Goal: Task Accomplishment & Management: Use online tool/utility

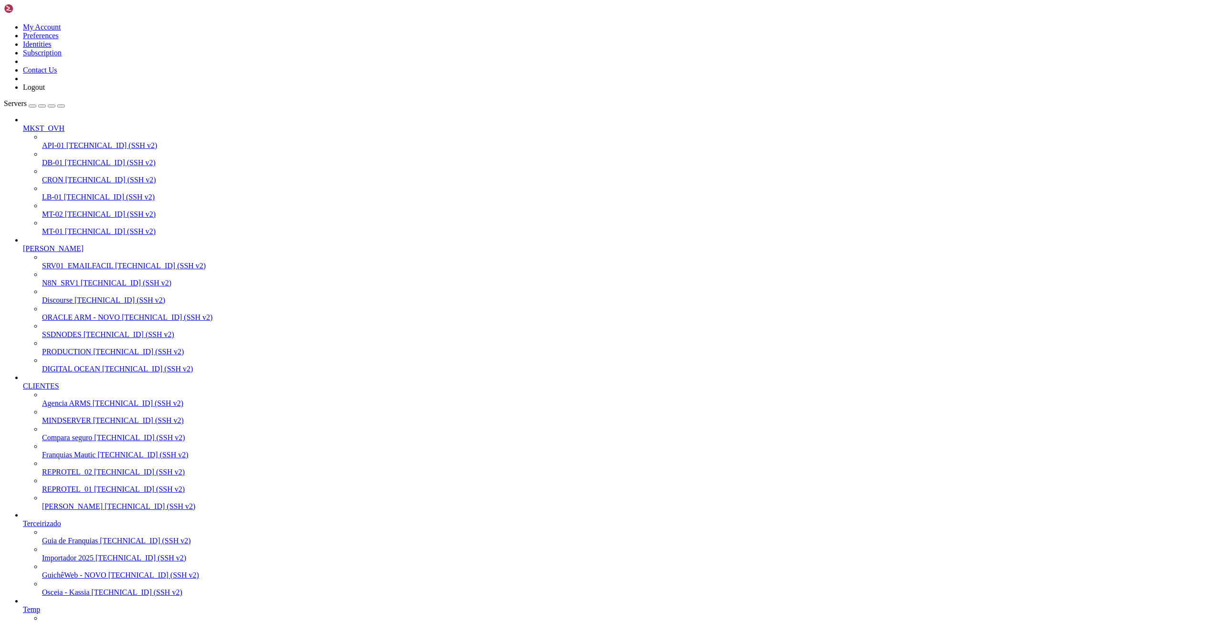
drag, startPoint x: 9, startPoint y: 1845, endPoint x: 287, endPoint y: 1973, distance: 307.0
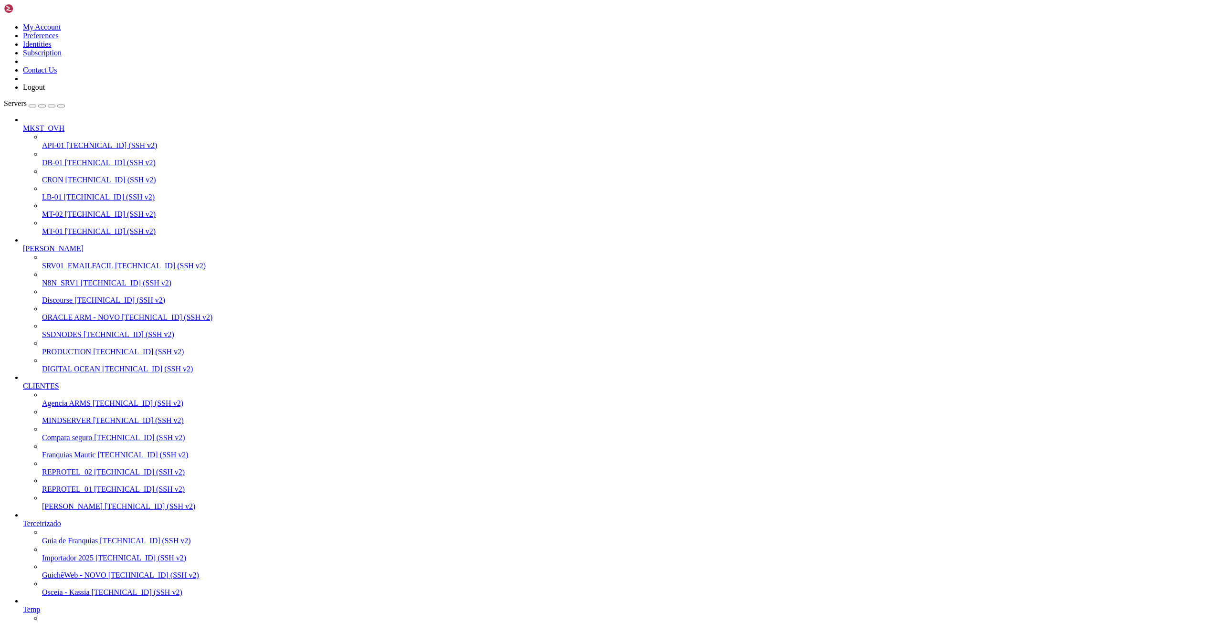
drag, startPoint x: 8, startPoint y: 1846, endPoint x: 191, endPoint y: 2075, distance: 293.2
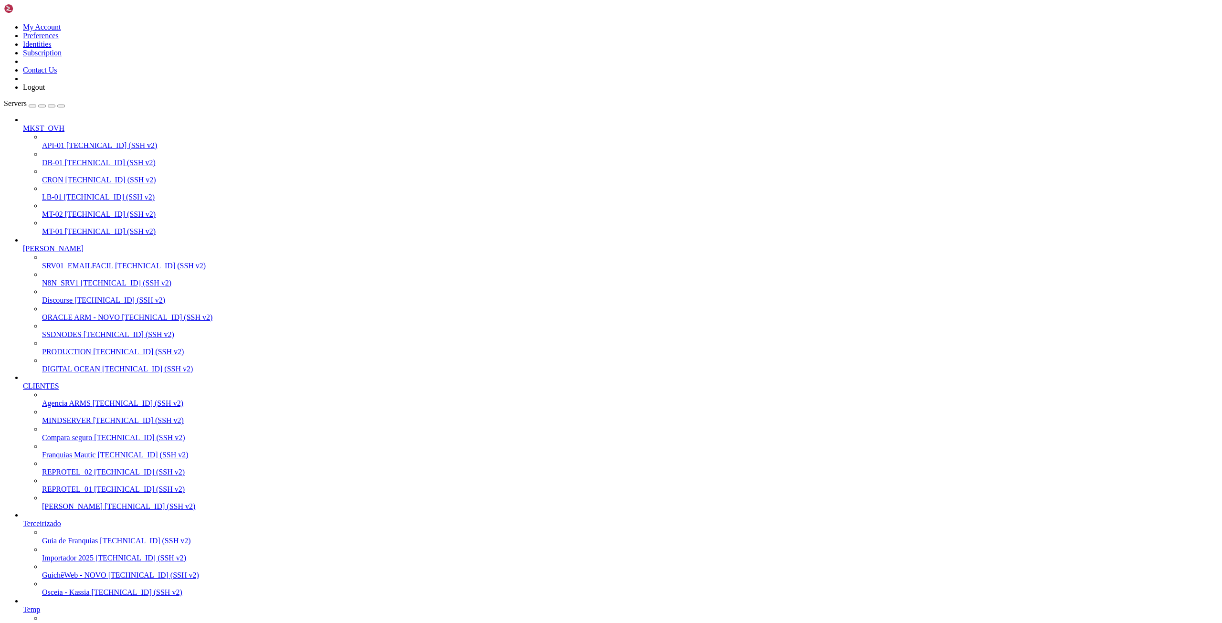
drag, startPoint x: 52, startPoint y: 1493, endPoint x: 115, endPoint y: 1492, distance: 63.5
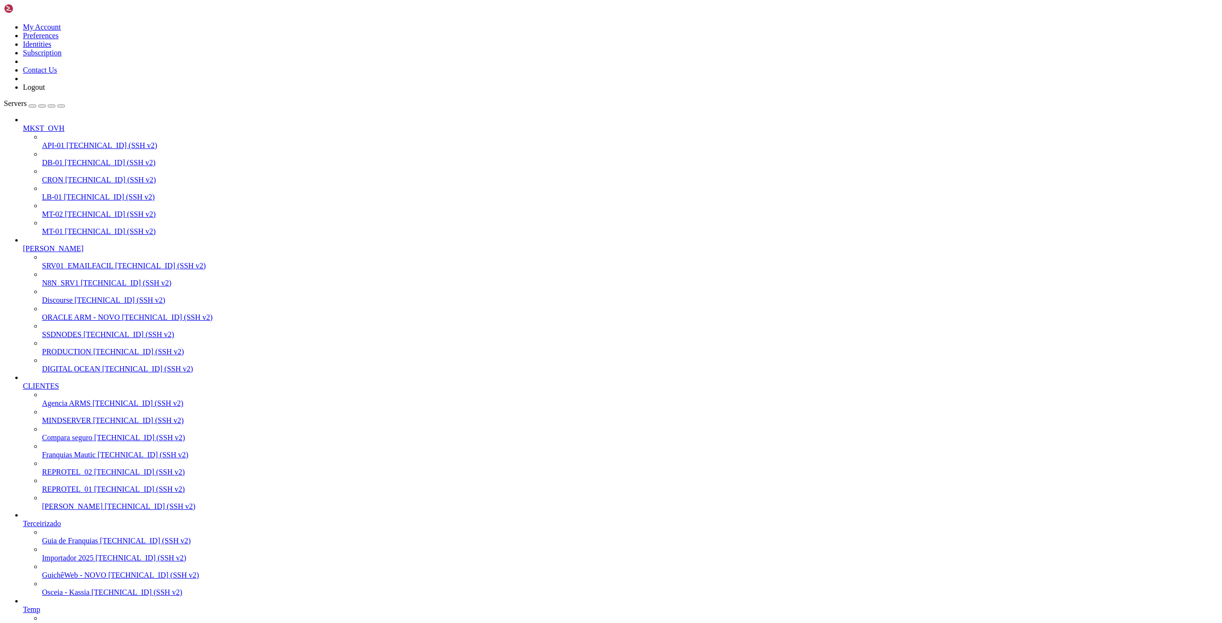
scroll to position [9, 2]
drag, startPoint x: 10, startPoint y: 1699, endPoint x: 297, endPoint y: 1980, distance: 402.2
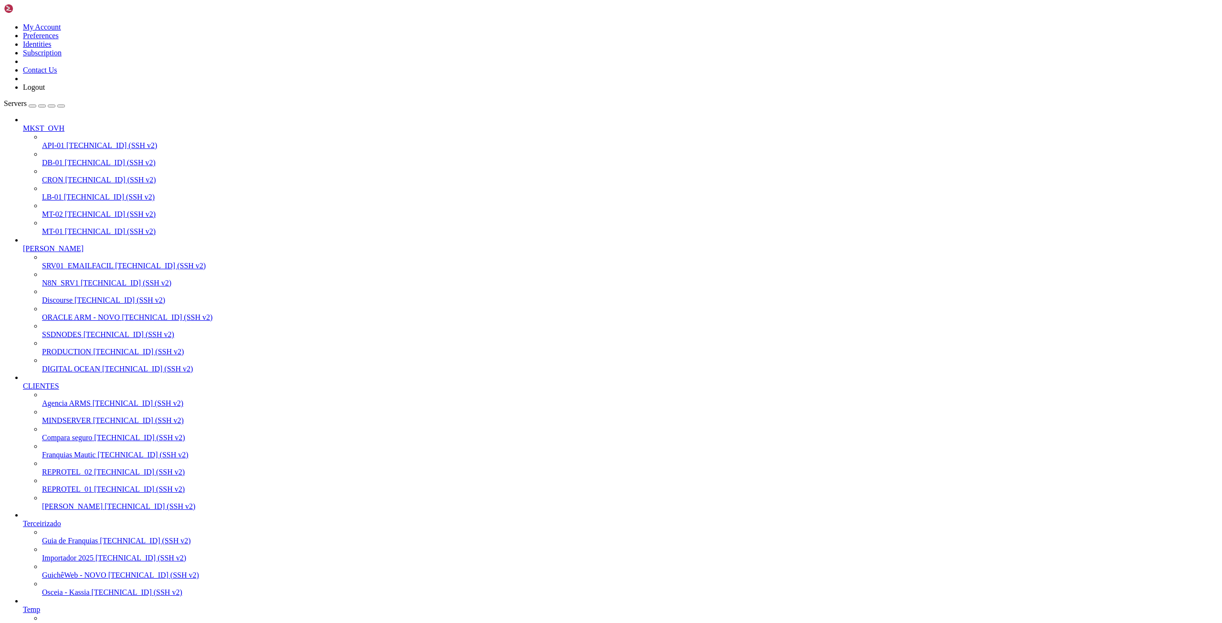
drag, startPoint x: 8, startPoint y: 1696, endPoint x: 228, endPoint y: 1968, distance: 350.1
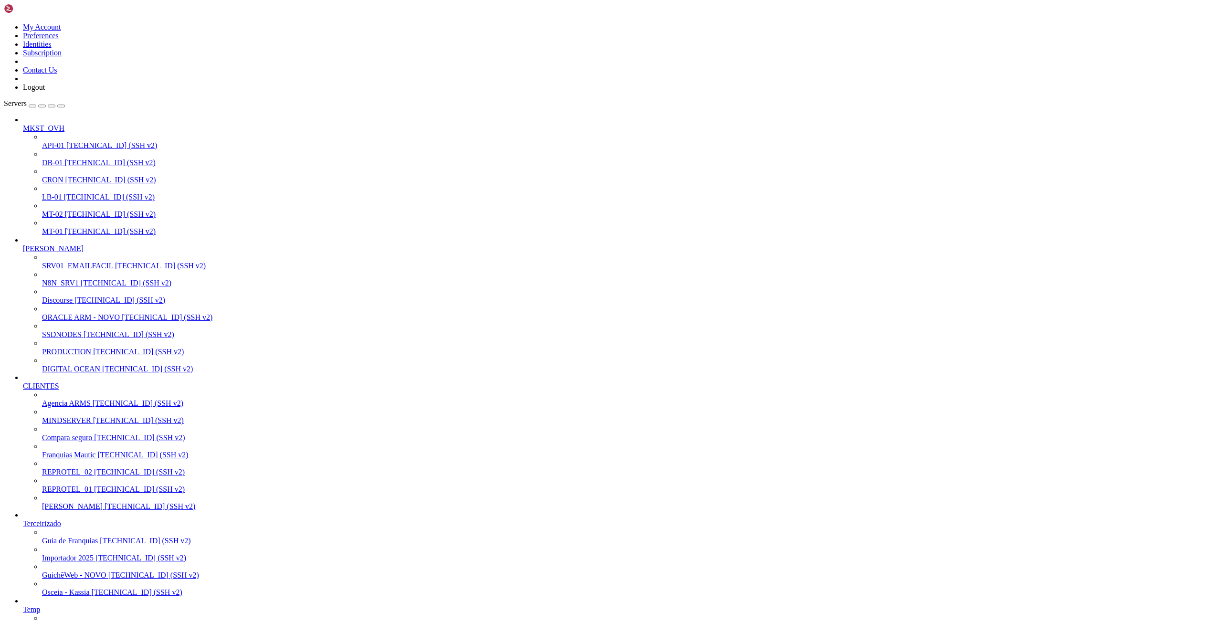
drag, startPoint x: 10, startPoint y: 1704, endPoint x: 228, endPoint y: 1991, distance: 360.5
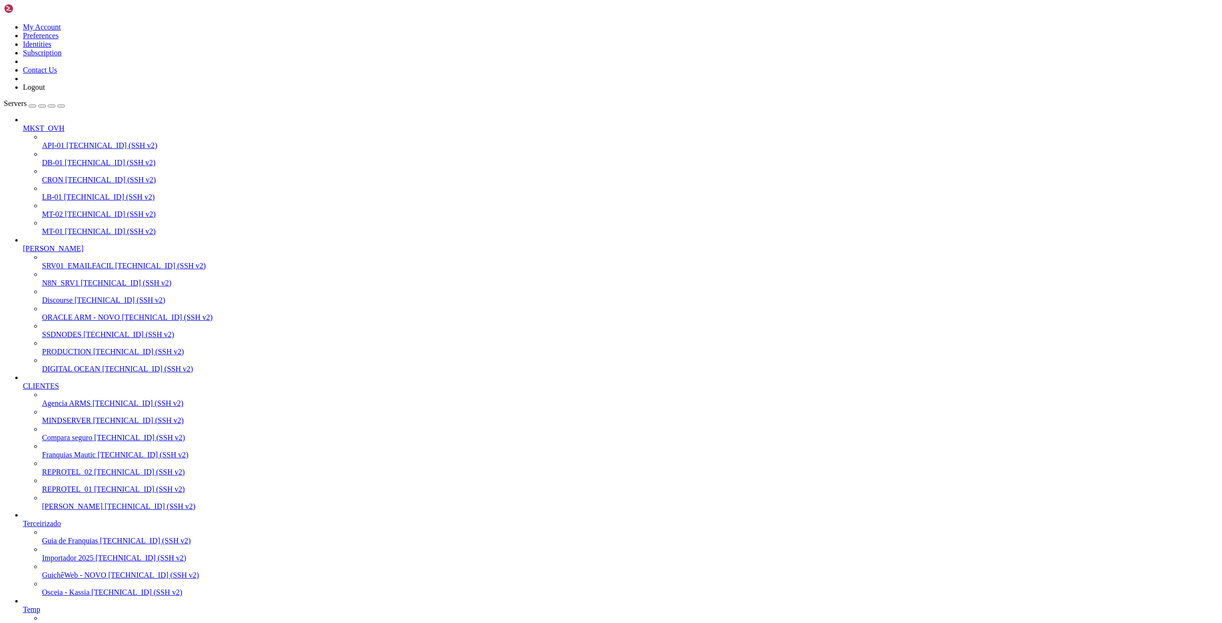
drag, startPoint x: 204, startPoint y: 1616, endPoint x: 47, endPoint y: 1620, distance: 157.6
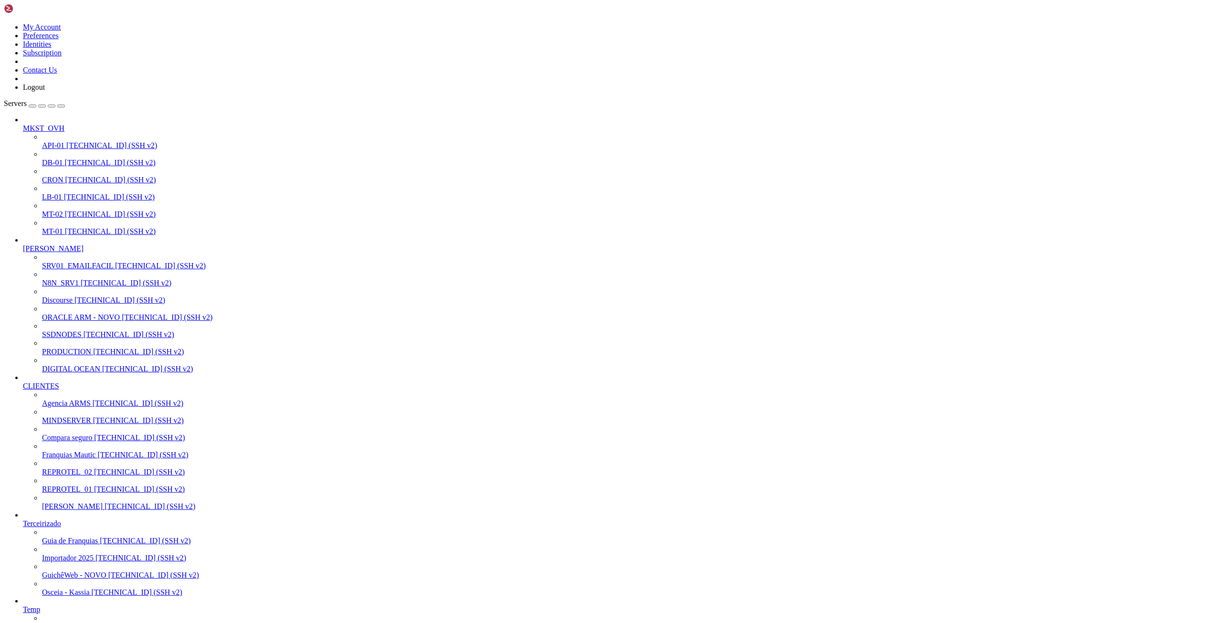
drag, startPoint x: 289, startPoint y: 1818, endPoint x: 298, endPoint y: 1814, distance: 9.6
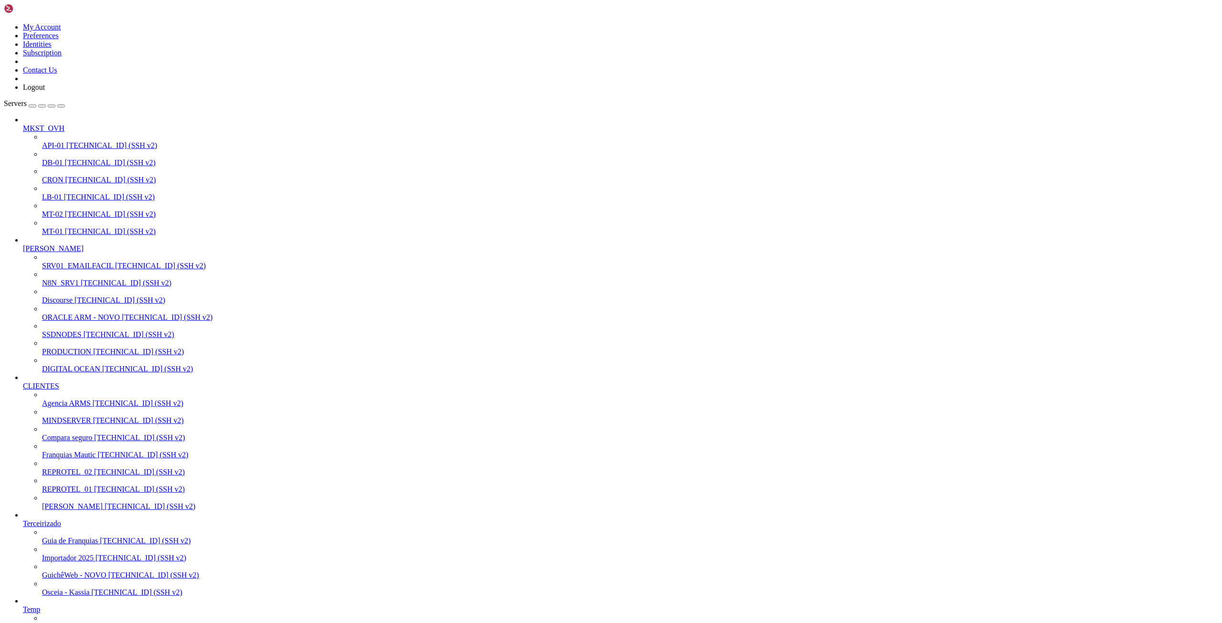
scroll to position [122, 0]
drag, startPoint x: 8, startPoint y: 1449, endPoint x: 269, endPoint y: 1987, distance: 598.0
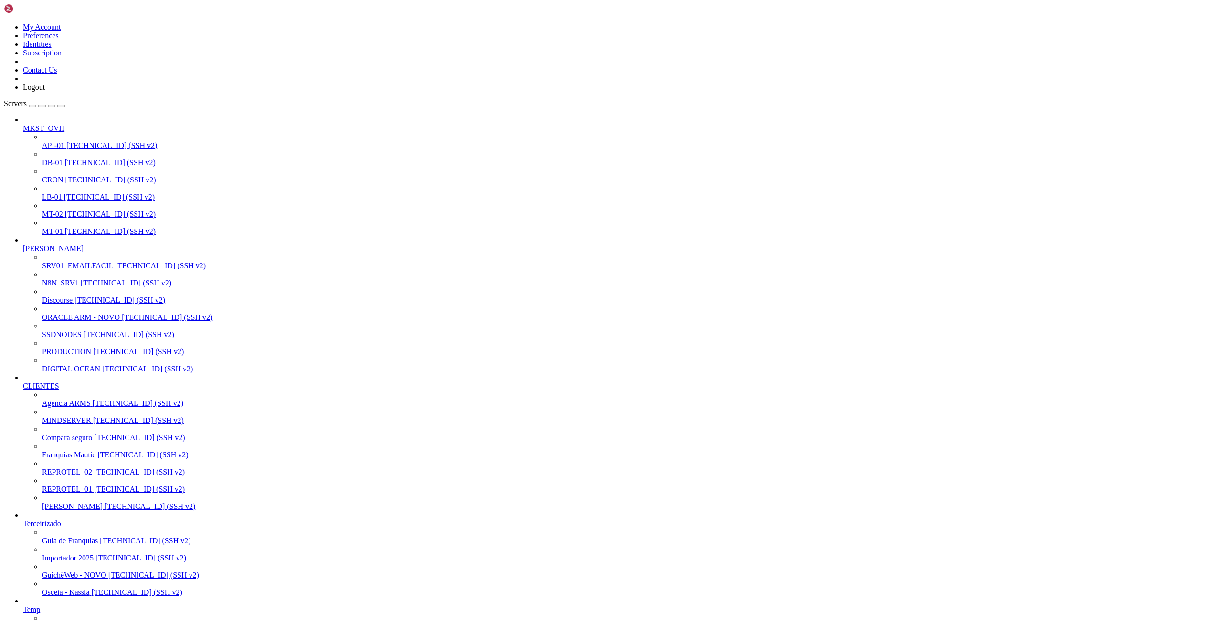
scroll to position [122, 0]
drag, startPoint x: 6, startPoint y: 1451, endPoint x: 220, endPoint y: 1988, distance: 578.0
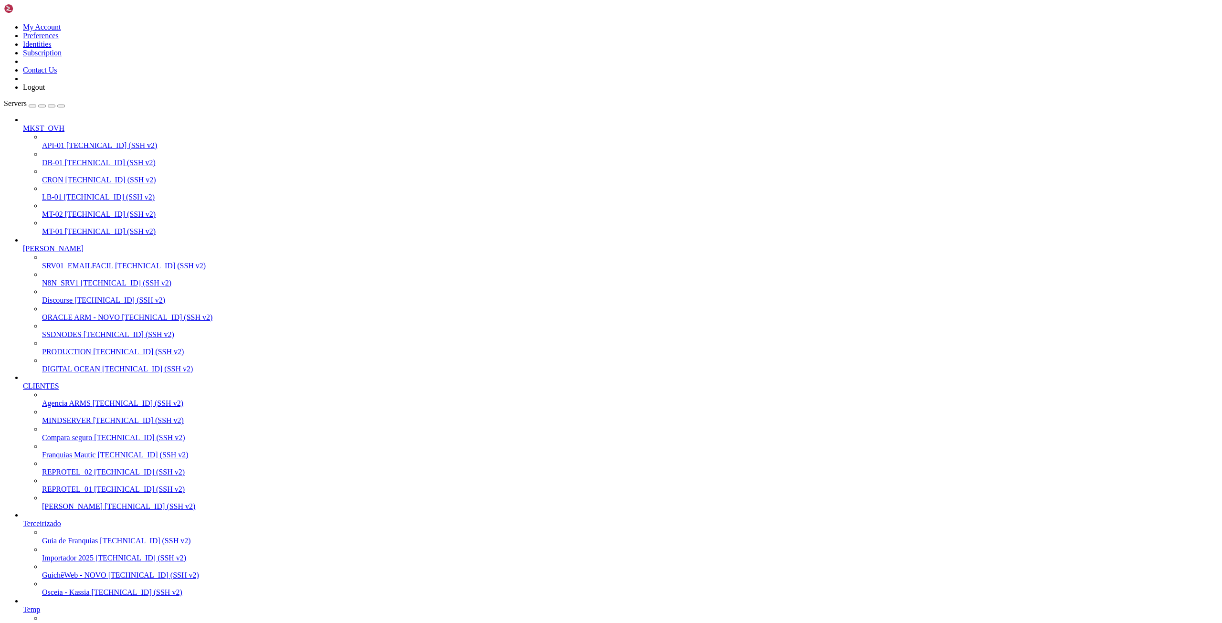
scroll to position [73, 0]
drag, startPoint x: 9, startPoint y: 1789, endPoint x: 250, endPoint y: 1989, distance: 313.7
